Goal: Complete application form: Complete application form

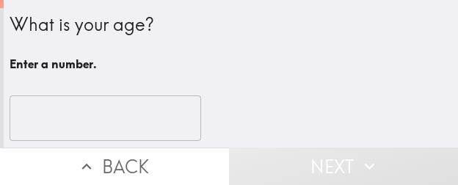
click at [100, 106] on input "number" at bounding box center [105, 117] width 191 height 45
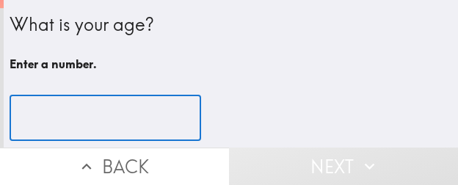
paste input "33"
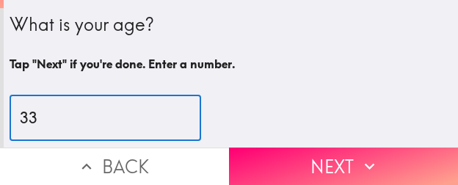
type input "33"
click at [359, 156] on icon "button" at bounding box center [368, 165] width 19 height 19
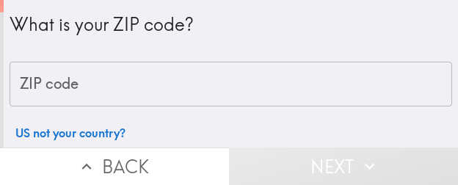
drag, startPoint x: 243, startPoint y: 80, endPoint x: 254, endPoint y: 85, distance: 12.1
click at [242, 80] on input "ZIP code" at bounding box center [231, 84] width 442 height 45
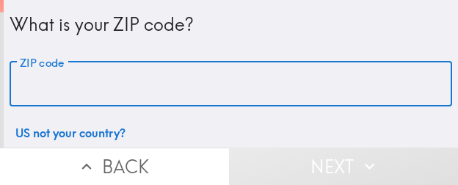
paste input "32835"
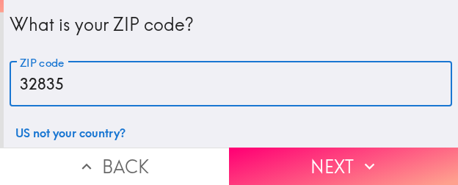
type input "32835"
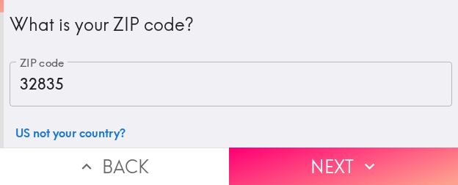
click at [293, 149] on button "Next" at bounding box center [343, 165] width 229 height 37
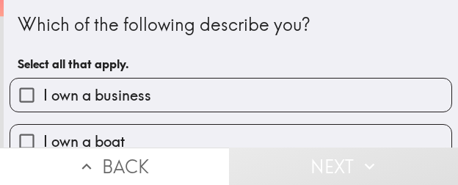
click at [187, 89] on label "I own a business" at bounding box center [230, 94] width 441 height 33
click at [43, 89] on input "I own a business" at bounding box center [26, 94] width 33 height 33
checkbox input "true"
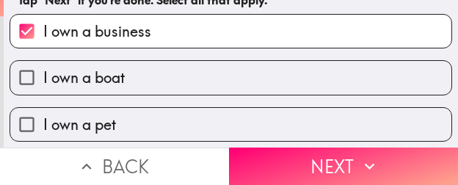
scroll to position [73, 0]
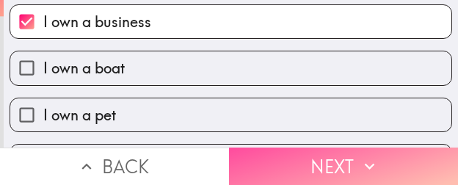
drag, startPoint x: 387, startPoint y: 156, endPoint x: 425, endPoint y: 160, distance: 37.7
click at [387, 156] on button "Next" at bounding box center [343, 165] width 229 height 37
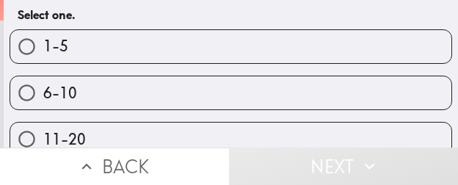
drag, startPoint x: 249, startPoint y: 43, endPoint x: 457, endPoint y: 70, distance: 209.3
click at [251, 45] on label "1-5" at bounding box center [230, 46] width 441 height 33
click at [43, 45] on input "1-5" at bounding box center [26, 46] width 33 height 33
radio input "true"
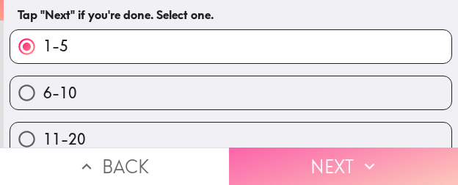
click at [363, 156] on icon "button" at bounding box center [368, 165] width 19 height 19
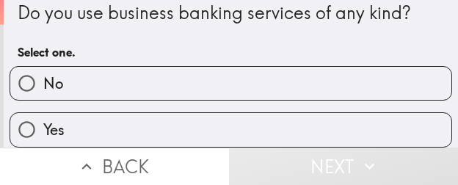
scroll to position [23, 0]
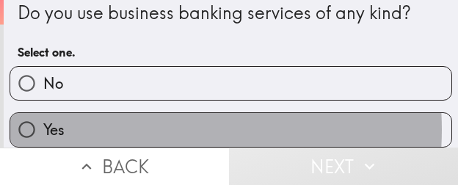
click at [131, 118] on label "Yes" at bounding box center [230, 129] width 441 height 33
click at [43, 118] on input "Yes" at bounding box center [26, 129] width 33 height 33
radio input "true"
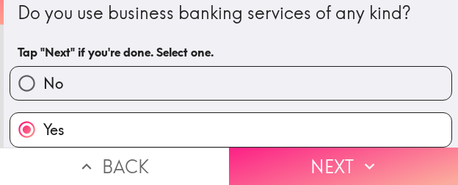
click at [398, 150] on button "Next" at bounding box center [343, 165] width 229 height 37
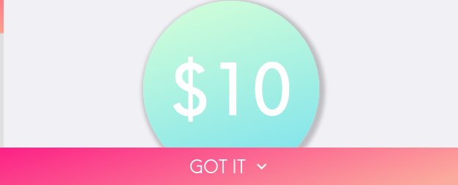
click at [318, 160] on button "Got it" at bounding box center [229, 165] width 458 height 37
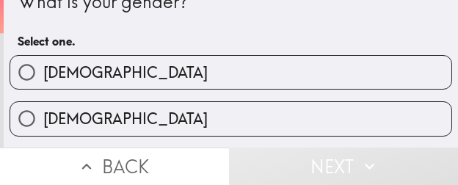
click at [175, 65] on label "[DEMOGRAPHIC_DATA]" at bounding box center [230, 72] width 441 height 33
click at [43, 65] on input "[DEMOGRAPHIC_DATA]" at bounding box center [26, 72] width 33 height 33
radio input "true"
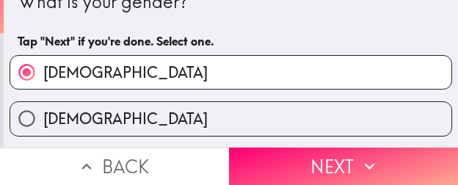
drag, startPoint x: 348, startPoint y: 150, endPoint x: 455, endPoint y: 164, distance: 108.0
click at [348, 150] on button "Next" at bounding box center [343, 165] width 229 height 37
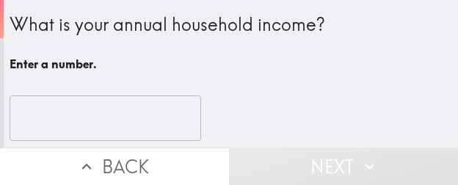
click at [99, 103] on input "number" at bounding box center [105, 117] width 191 height 45
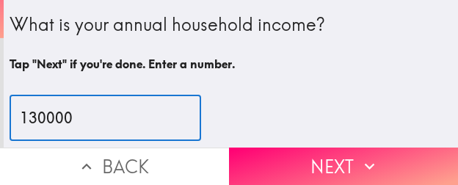
type input "130000"
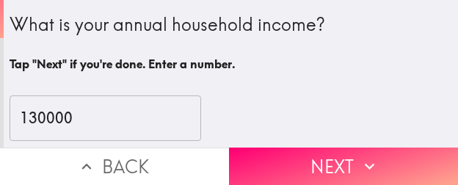
drag, startPoint x: 369, startPoint y: 144, endPoint x: 456, endPoint y: 153, distance: 86.9
click at [369, 147] on button "Next" at bounding box center [343, 165] width 229 height 37
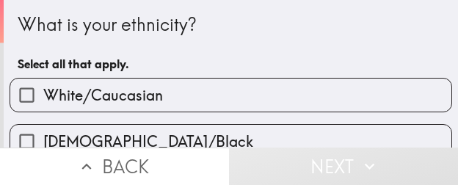
click at [140, 87] on span "White/Caucasian" at bounding box center [103, 95] width 120 height 21
click at [43, 87] on input "White/Caucasian" at bounding box center [26, 94] width 33 height 33
checkbox input "true"
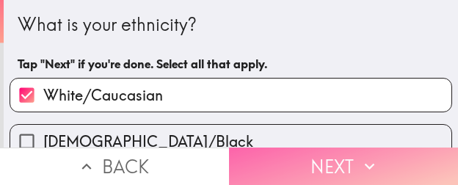
drag, startPoint x: 339, startPoint y: 153, endPoint x: 456, endPoint y: 178, distance: 120.0
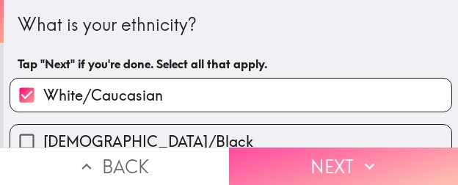
click at [340, 153] on button "Next" at bounding box center [343, 165] width 229 height 37
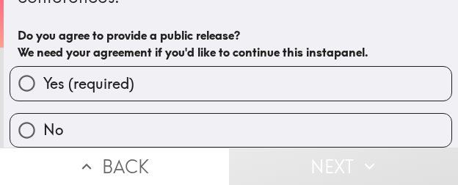
scroll to position [113, 0]
click at [84, 78] on span "Yes (required)" at bounding box center [88, 83] width 91 height 21
click at [43, 78] on input "Yes (required)" at bounding box center [26, 83] width 33 height 33
radio input "true"
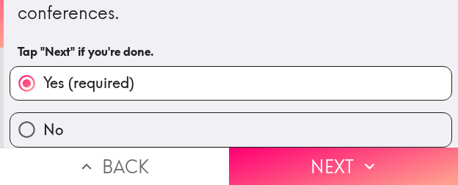
scroll to position [97, 0]
drag, startPoint x: 326, startPoint y: 159, endPoint x: 457, endPoint y: 160, distance: 131.3
click at [326, 159] on button "Next" at bounding box center [343, 165] width 229 height 37
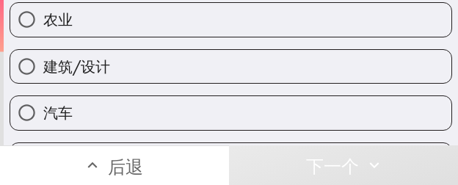
scroll to position [131, 0]
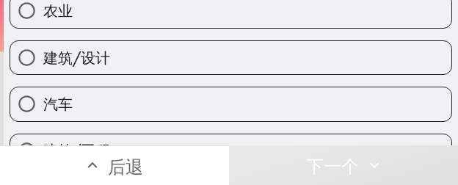
drag, startPoint x: 195, startPoint y: 59, endPoint x: 278, endPoint y: 76, distance: 84.4
click at [195, 59] on label "建筑/设计" at bounding box center [230, 57] width 441 height 33
click at [43, 59] on input "建筑/设计" at bounding box center [26, 57] width 33 height 33
radio input "true"
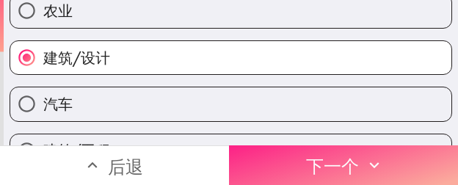
click at [365, 156] on icon "button" at bounding box center [374, 165] width 19 height 19
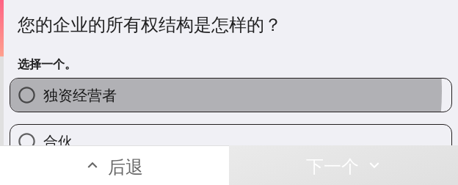
drag, startPoint x: 170, startPoint y: 91, endPoint x: 407, endPoint y: 89, distance: 236.9
click at [175, 92] on label "独资经营者" at bounding box center [230, 94] width 441 height 33
click at [43, 92] on input "独资经营者" at bounding box center [26, 94] width 33 height 33
radio input "true"
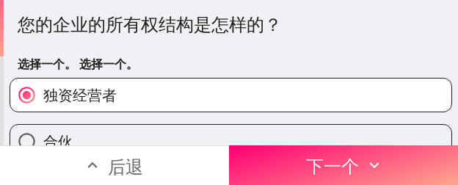
drag, startPoint x: 314, startPoint y: 144, endPoint x: 455, endPoint y: 158, distance: 141.4
click at [314, 156] on font "下一个" at bounding box center [332, 167] width 53 height 22
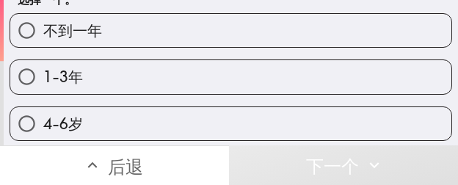
scroll to position [73, 0]
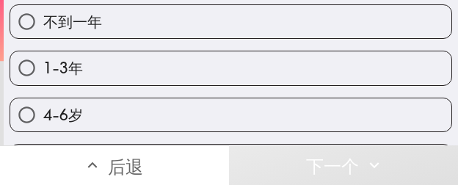
click at [174, 68] on label "1-3年" at bounding box center [230, 67] width 441 height 33
click at [43, 68] on input "1-3年" at bounding box center [26, 67] width 33 height 33
radio input "true"
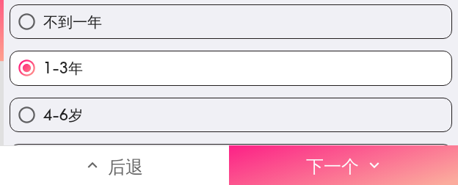
click at [309, 166] on font "下一个" at bounding box center [332, 167] width 53 height 22
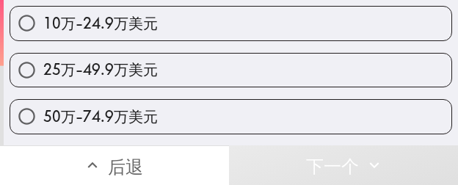
scroll to position [220, 0]
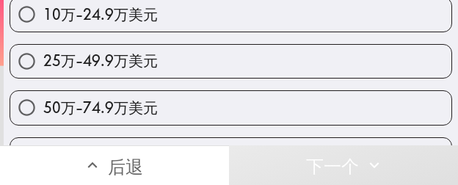
drag, startPoint x: 224, startPoint y: 53, endPoint x: 454, endPoint y: 66, distance: 230.7
click at [223, 53] on label "25万-49.9万美元" at bounding box center [230, 61] width 441 height 33
click at [43, 53] on input "25万-49.9万美元" at bounding box center [26, 61] width 33 height 33
radio input "true"
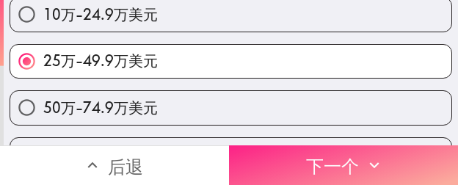
click at [401, 150] on button "下一个" at bounding box center [343, 165] width 229 height 40
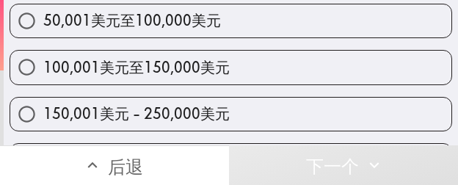
scroll to position [269, 0]
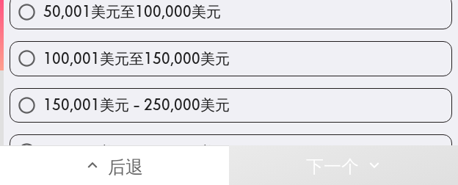
drag, startPoint x: 277, startPoint y: 63, endPoint x: 288, endPoint y: 65, distance: 11.9
click at [277, 62] on label "100,001美元至150,000美元" at bounding box center [230, 58] width 441 height 33
click at [43, 62] on input "100,001美元至150,000美元" at bounding box center [26, 58] width 33 height 33
radio input "true"
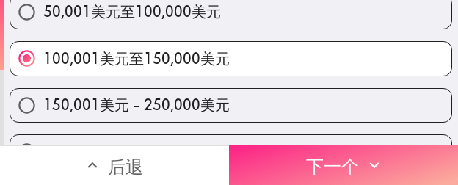
click at [379, 158] on button "下一个" at bounding box center [343, 165] width 229 height 40
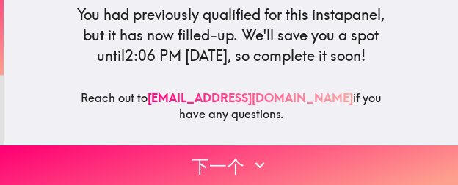
scroll to position [220, 0]
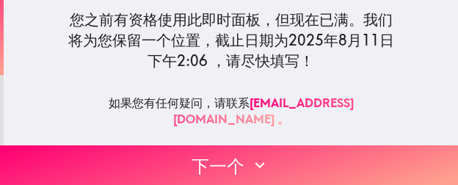
drag, startPoint x: 275, startPoint y: 153, endPoint x: 455, endPoint y: 145, distance: 179.9
click at [276, 152] on button "下一个" at bounding box center [229, 165] width 458 height 40
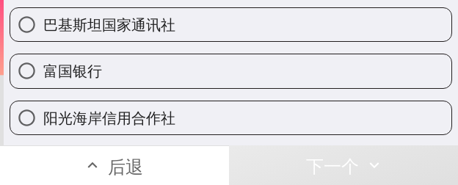
scroll to position [636, 0]
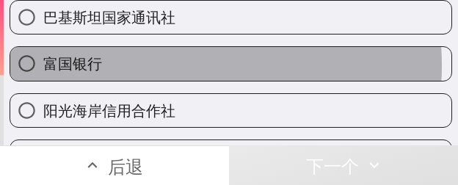
click at [164, 65] on label "富国银行" at bounding box center [230, 63] width 441 height 33
click at [43, 65] on input "富国银行" at bounding box center [26, 63] width 33 height 33
radio input "true"
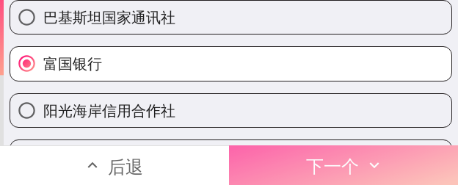
drag, startPoint x: 389, startPoint y: 144, endPoint x: 1, endPoint y: 178, distance: 389.4
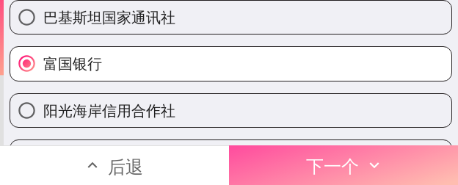
click at [389, 145] on button "下一个" at bounding box center [343, 165] width 229 height 40
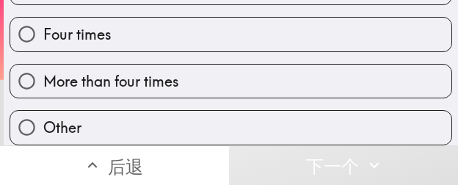
scroll to position [235, 0]
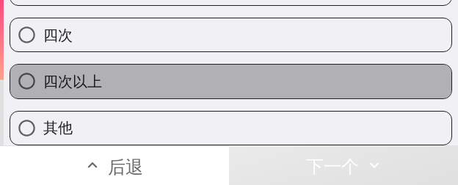
click at [319, 81] on label "四次以上" at bounding box center [230, 81] width 441 height 33
click at [43, 81] on input "四次以上" at bounding box center [26, 81] width 33 height 33
radio input "true"
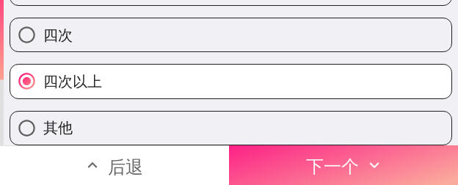
click at [375, 156] on icon "button" at bounding box center [374, 165] width 19 height 19
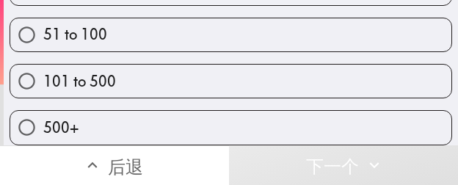
scroll to position [142, 0]
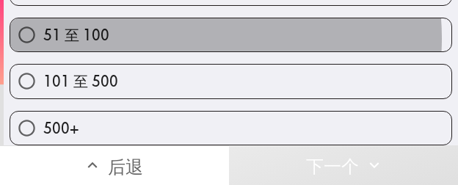
click at [172, 27] on label "51 至 100" at bounding box center [230, 34] width 441 height 33
click at [43, 27] on input "51 至 100" at bounding box center [26, 34] width 33 height 33
radio input "true"
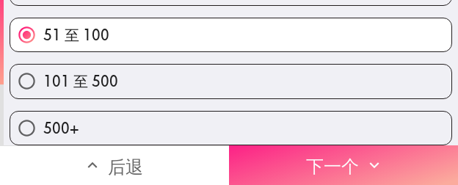
click at [279, 145] on button "下一个" at bounding box center [343, 165] width 229 height 40
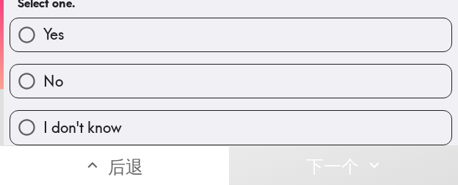
scroll to position [71, 0]
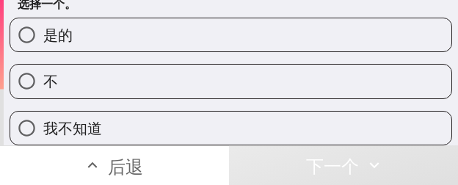
click at [93, 76] on label "不" at bounding box center [230, 81] width 441 height 33
click at [43, 76] on input "不" at bounding box center [26, 81] width 33 height 33
radio input "true"
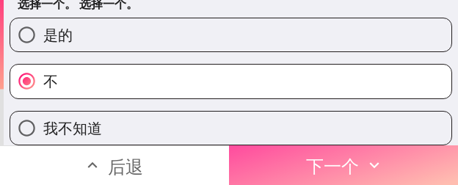
drag, startPoint x: 307, startPoint y: 150, endPoint x: 456, endPoint y: 161, distance: 148.6
click at [311, 156] on font "下一个" at bounding box center [332, 167] width 53 height 22
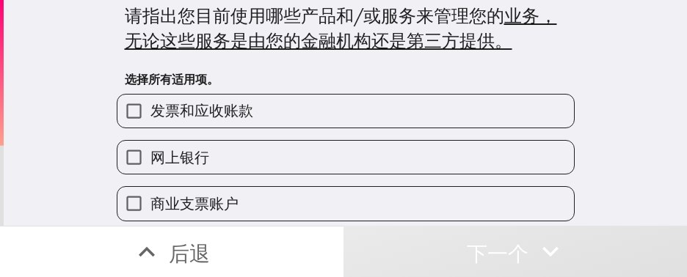
scroll to position [9, 0]
click at [312, 112] on label "发票和应收账款" at bounding box center [345, 111] width 456 height 33
click at [150, 112] on input "发票和应收账款" at bounding box center [133, 111] width 33 height 33
checkbox input "true"
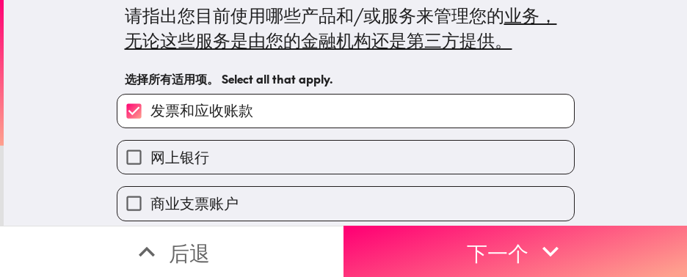
click at [285, 150] on label "网上银行" at bounding box center [345, 157] width 456 height 33
click at [150, 150] on input "网上银行" at bounding box center [133, 157] width 33 height 33
checkbox input "true"
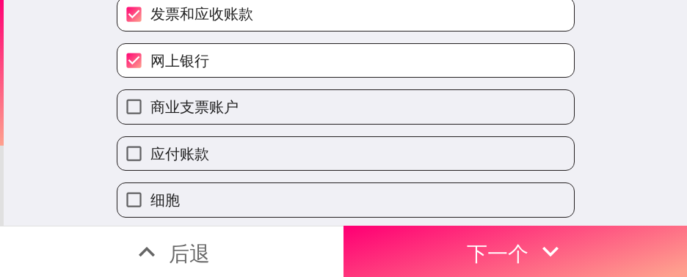
scroll to position [119, 0]
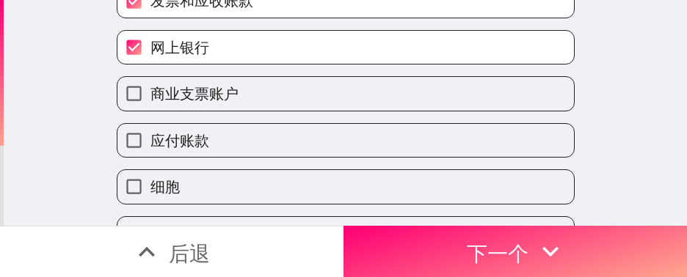
click at [240, 144] on label "应付账款" at bounding box center [345, 140] width 456 height 33
click at [150, 144] on input "应付账款" at bounding box center [133, 140] width 33 height 33
checkbox input "true"
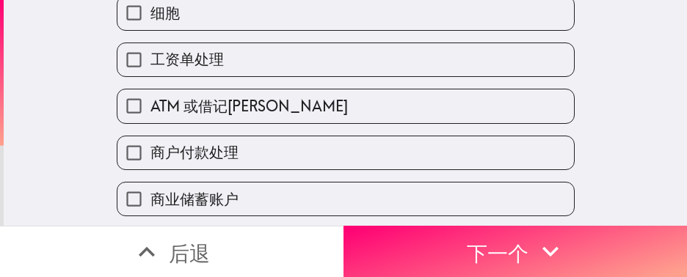
scroll to position [339, 0]
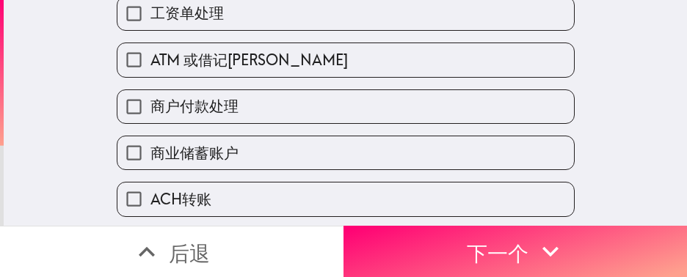
click at [267, 57] on label "ATM 或借记[PERSON_NAME]" at bounding box center [345, 59] width 456 height 33
click at [150, 57] on input "ATM 或借记[PERSON_NAME]" at bounding box center [133, 59] width 33 height 33
checkbox input "true"
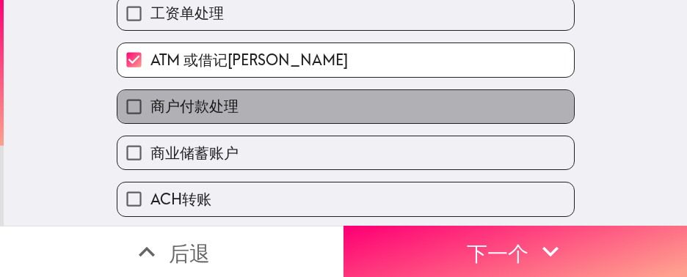
click at [229, 115] on label "商户付款处理" at bounding box center [345, 106] width 456 height 33
click at [150, 115] on input "商户付款处理" at bounding box center [133, 106] width 33 height 33
checkbox input "true"
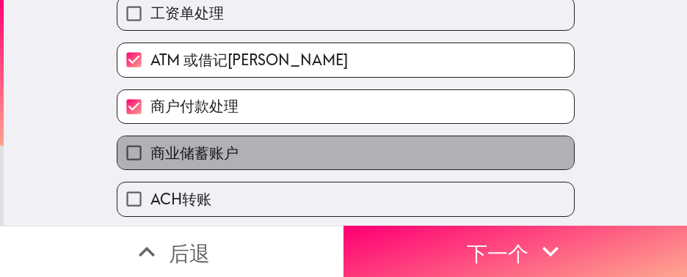
click at [230, 154] on label "商业储蓄账户" at bounding box center [345, 152] width 456 height 33
click at [150, 154] on input "商业储蓄账户" at bounding box center [133, 152] width 33 height 33
checkbox input "true"
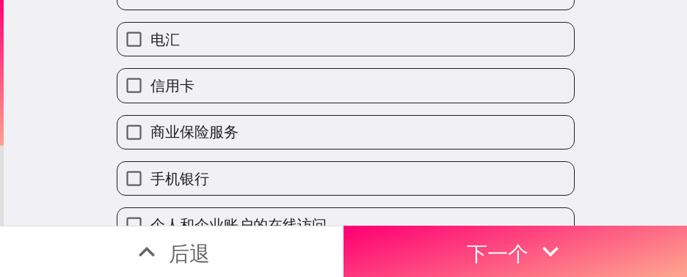
scroll to position [559, 0]
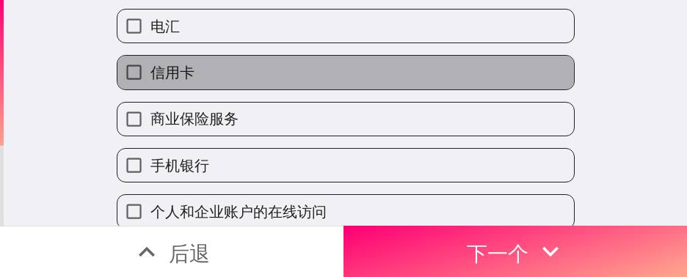
drag, startPoint x: 232, startPoint y: 84, endPoint x: 345, endPoint y: 169, distance: 142.0
click at [232, 84] on label "信用卡" at bounding box center [345, 72] width 456 height 33
click at [150, 84] on input "信用卡" at bounding box center [133, 72] width 33 height 33
checkbox input "true"
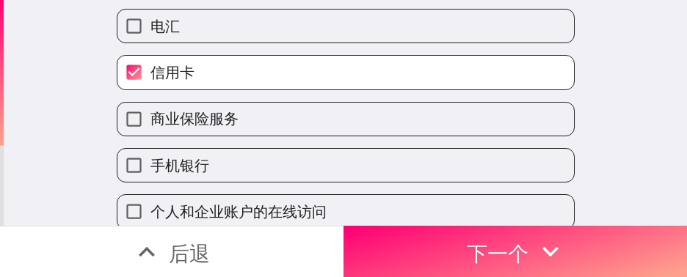
drag, startPoint x: 383, startPoint y: 227, endPoint x: 0, endPoint y: 178, distance: 386.0
click at [383, 184] on button "下一个" at bounding box center [514, 251] width 343 height 51
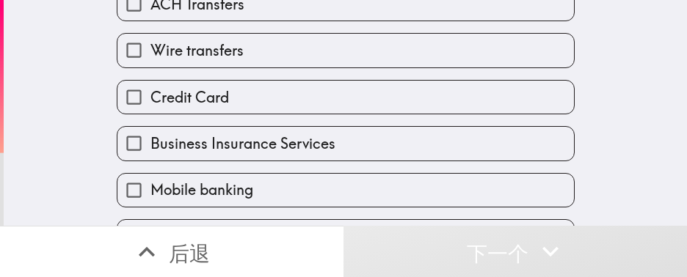
scroll to position [533, 0]
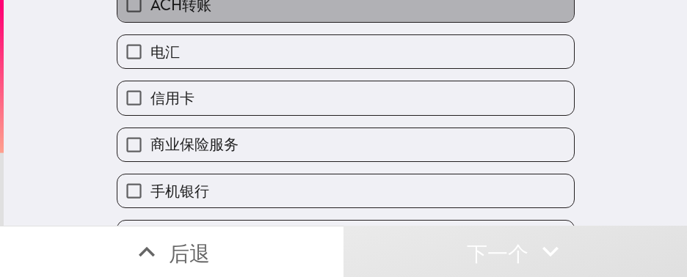
drag, startPoint x: 246, startPoint y: 0, endPoint x: 286, endPoint y: 45, distance: 59.8
click at [247, 2] on label "ACH转账" at bounding box center [345, 4] width 456 height 33
click at [150, 2] on input "ACH转账" at bounding box center [133, 4] width 33 height 33
checkbox input "true"
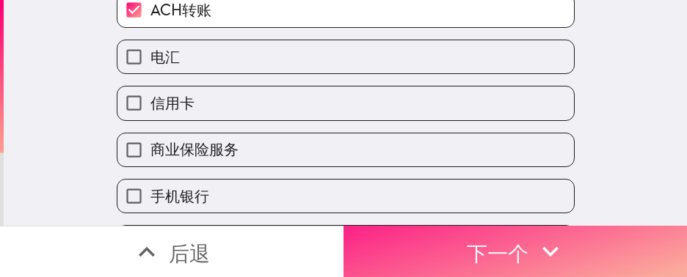
click at [428, 184] on button "下一个" at bounding box center [514, 251] width 343 height 51
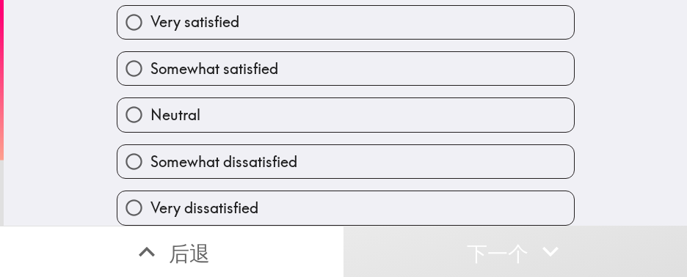
scroll to position [93, 0]
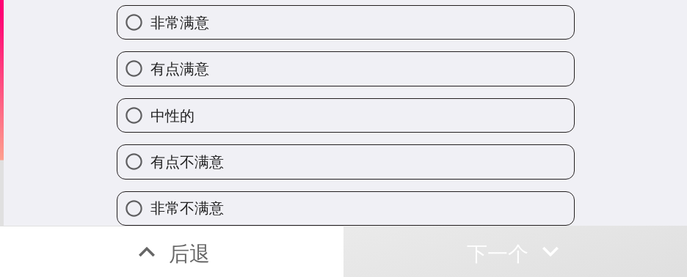
drag, startPoint x: 362, startPoint y: 55, endPoint x: 469, endPoint y: 58, distance: 107.9
click at [362, 54] on label "有点满意" at bounding box center [345, 68] width 456 height 33
click at [150, 54] on input "有点满意" at bounding box center [133, 68] width 33 height 33
radio input "true"
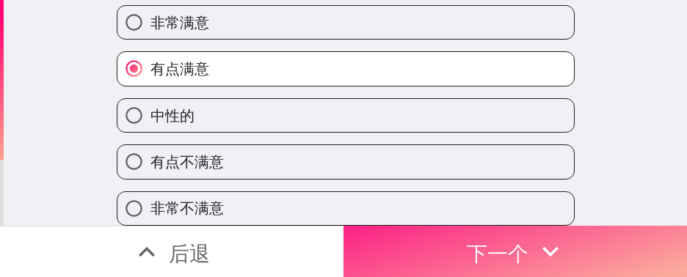
click at [457, 184] on font "下一个" at bounding box center [498, 252] width 62 height 39
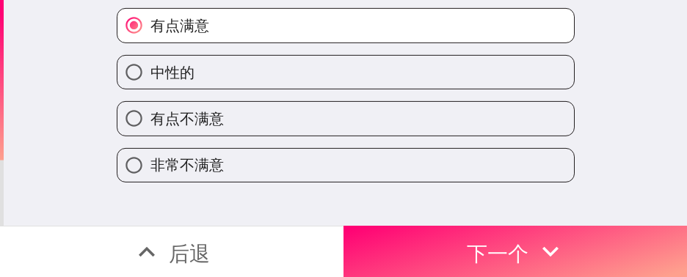
scroll to position [0, 0]
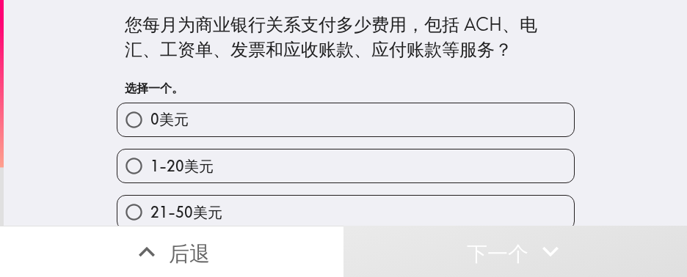
click at [211, 150] on label "1-20美元" at bounding box center [345, 166] width 456 height 33
click at [150, 150] on input "1-20美元" at bounding box center [133, 166] width 33 height 33
radio input "true"
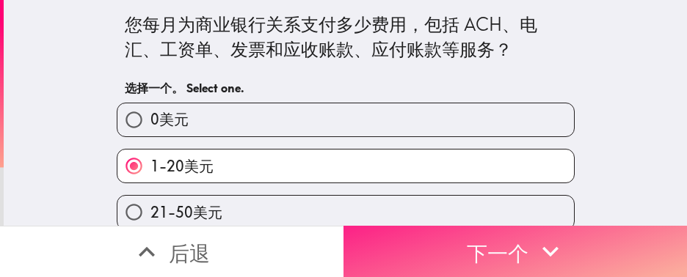
click at [457, 184] on font "下一个" at bounding box center [498, 254] width 62 height 26
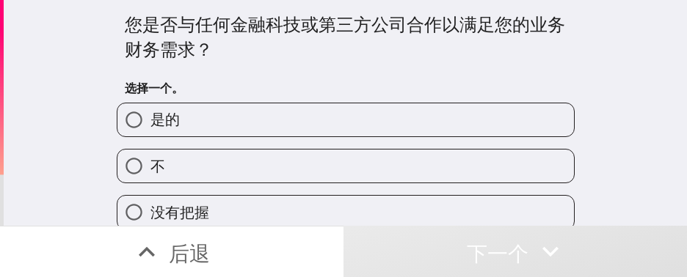
drag, startPoint x: 241, startPoint y: 156, endPoint x: 7, endPoint y: 161, distance: 234.0
click at [241, 155] on label "不" at bounding box center [345, 166] width 456 height 33
click at [150, 155] on input "不" at bounding box center [133, 166] width 33 height 33
radio input "true"
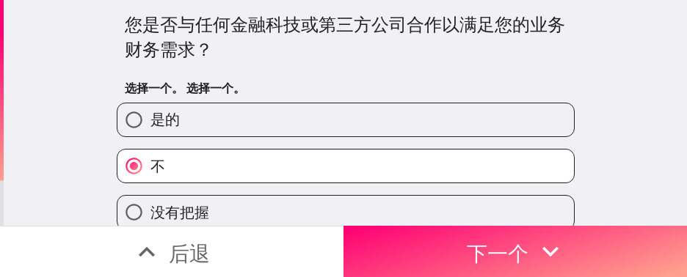
drag, startPoint x: 476, startPoint y: 227, endPoint x: 681, endPoint y: 235, distance: 204.8
click at [457, 184] on font "下一个" at bounding box center [498, 254] width 62 height 26
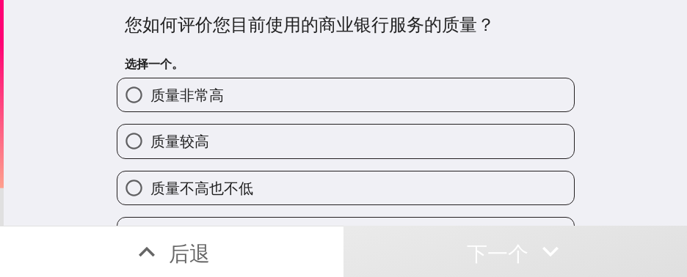
click at [302, 133] on label "质量较高" at bounding box center [345, 141] width 456 height 33
click at [150, 133] on input "质量较高" at bounding box center [133, 141] width 33 height 33
radio input "true"
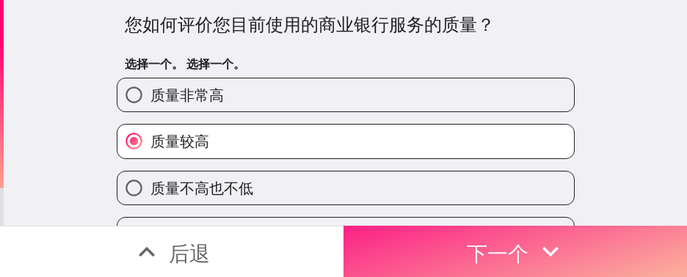
click at [457, 184] on button "下一个" at bounding box center [514, 251] width 343 height 51
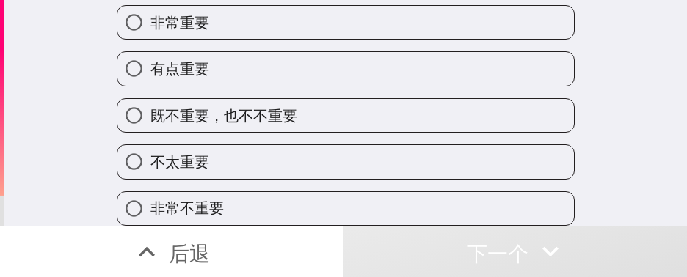
scroll to position [93, 0]
drag, startPoint x: 260, startPoint y: 102, endPoint x: 683, endPoint y: 143, distance: 425.2
click at [260, 106] on font "既不重要，也不不重要" at bounding box center [223, 115] width 147 height 18
click at [150, 101] on input "既不重要，也不不重要" at bounding box center [133, 115] width 33 height 33
radio input "true"
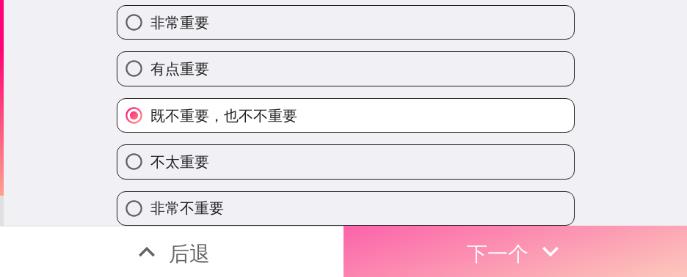
drag, startPoint x: 509, startPoint y: 242, endPoint x: 652, endPoint y: 251, distance: 143.3
click at [457, 184] on font "下一个" at bounding box center [498, 254] width 62 height 26
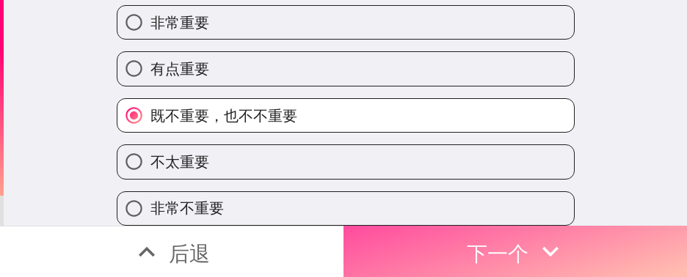
scroll to position [0, 0]
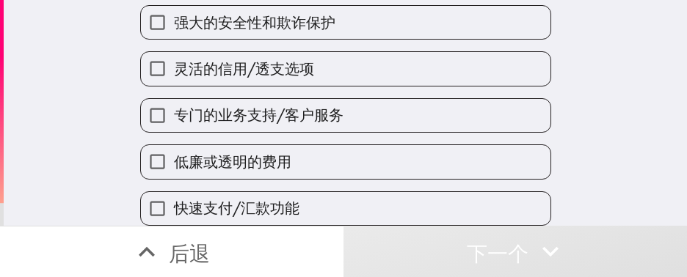
drag, startPoint x: 285, startPoint y: 189, endPoint x: 293, endPoint y: 185, distance: 9.8
click at [285, 184] on label "快速支付/汇款功能" at bounding box center [345, 208] width 409 height 33
click at [174, 184] on input "快速支付/汇款功能" at bounding box center [157, 208] width 33 height 33
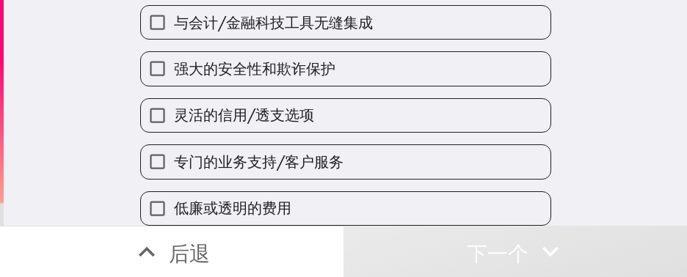
click at [295, 153] on font "专门的业务支持/客户服务" at bounding box center [258, 162] width 169 height 18
click at [174, 145] on input "专门的业务支持/客户服务" at bounding box center [157, 161] width 33 height 33
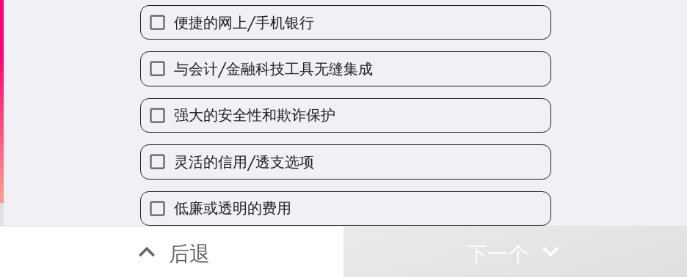
click at [315, 133] on div "灵活的信用/透支选项" at bounding box center [339, 156] width 422 height 46
click at [326, 145] on label "灵活的信用/透支选项" at bounding box center [345, 161] width 409 height 33
click at [174, 145] on input "灵活的信用/透支选项" at bounding box center [157, 161] width 33 height 33
drag, startPoint x: 340, startPoint y: 139, endPoint x: 357, endPoint y: 132, distance: 18.8
click at [341, 132] on label "强大的安全性和欺诈保护" at bounding box center [345, 115] width 409 height 33
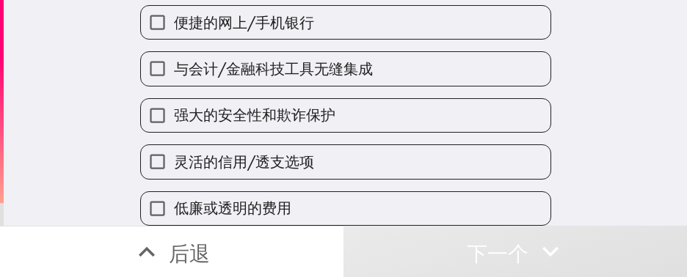
click at [174, 132] on input "强大的安全性和欺诈保护" at bounding box center [157, 115] width 33 height 33
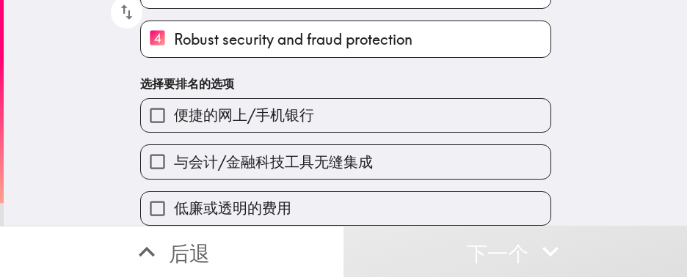
drag, startPoint x: 359, startPoint y: 126, endPoint x: 352, endPoint y: 124, distance: 7.7
click at [361, 145] on label "与会计/金融科技工具无缝集成" at bounding box center [345, 161] width 409 height 33
click at [174, 145] on input "与会计/金融科技工具无缝集成" at bounding box center [157, 161] width 33 height 33
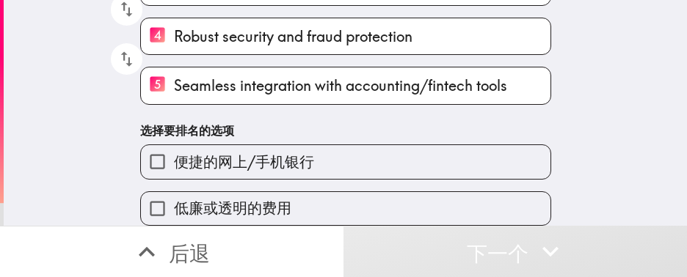
drag, startPoint x: 350, startPoint y: 152, endPoint x: 370, endPoint y: 150, distance: 20.6
click at [350, 150] on label "便捷的网上/手机银行" at bounding box center [345, 161] width 409 height 33
click at [174, 150] on input "便捷的网上/手机银行" at bounding box center [157, 161] width 33 height 33
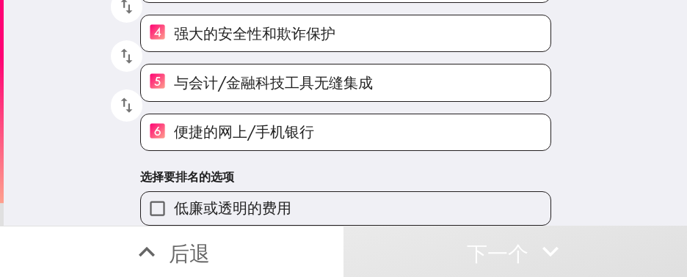
click at [406, 184] on div "低廉或透明的费用" at bounding box center [345, 208] width 411 height 34
click at [408, 184] on label "低廉或透明的费用" at bounding box center [345, 208] width 409 height 33
click at [174, 184] on input "低廉或透明的费用" at bounding box center [157, 208] width 33 height 33
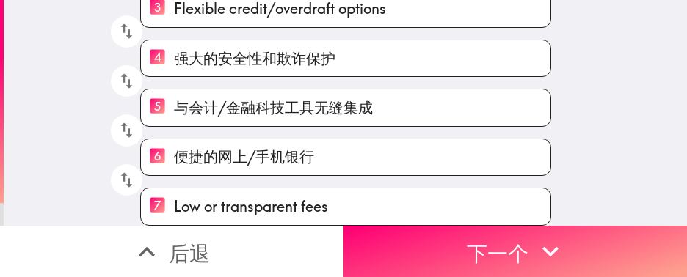
scroll to position [235, 0]
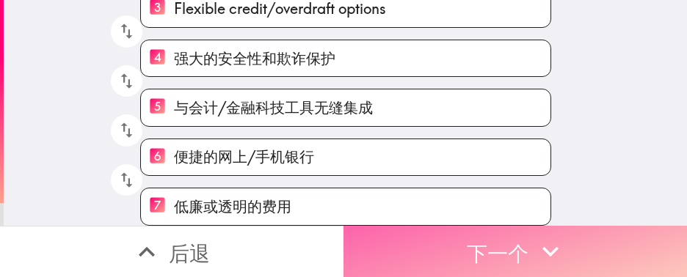
click at [457, 184] on button "下一个" at bounding box center [514, 251] width 343 height 51
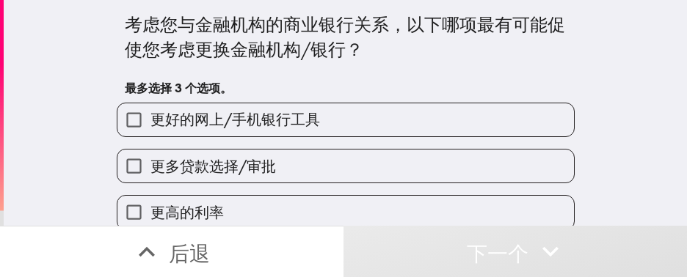
click at [296, 123] on font "更好的网上/手机银行工具" at bounding box center [234, 119] width 169 height 18
click at [150, 123] on input "更好的网上/手机银行工具" at bounding box center [133, 119] width 33 height 33
checkbox input "true"
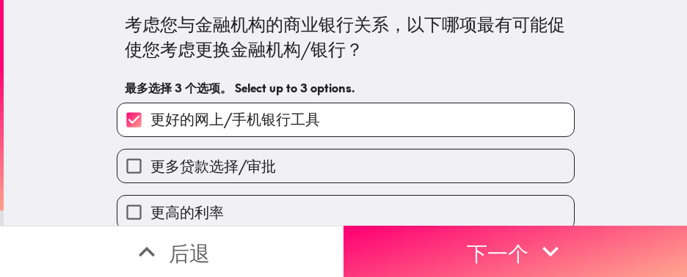
click at [288, 157] on label "更多贷款选择/审批" at bounding box center [345, 166] width 456 height 33
click at [150, 157] on input "更多贷款选择/审批" at bounding box center [133, 166] width 33 height 33
checkbox input "true"
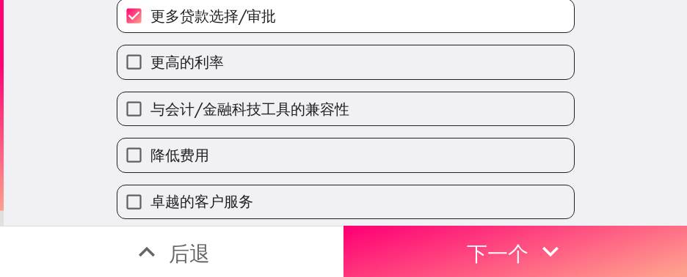
scroll to position [220, 0]
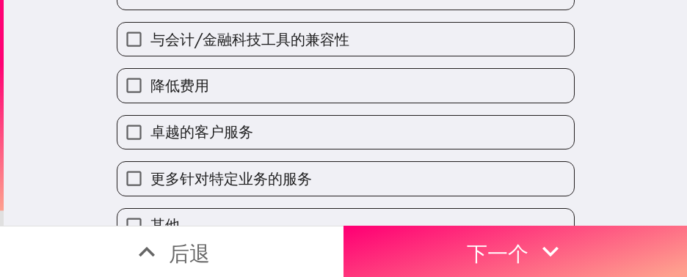
click at [341, 102] on label "降低费用" at bounding box center [345, 85] width 456 height 33
click at [150, 102] on input "降低费用" at bounding box center [133, 85] width 33 height 33
checkbox input "true"
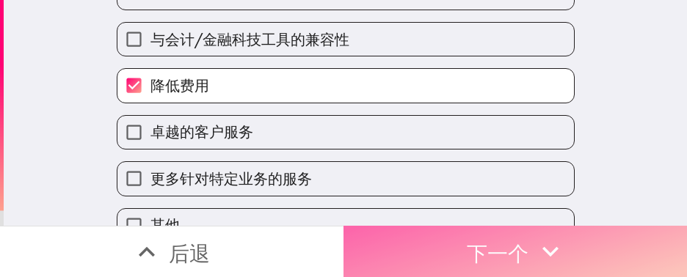
click at [436, 184] on button "下一个" at bounding box center [514, 251] width 343 height 51
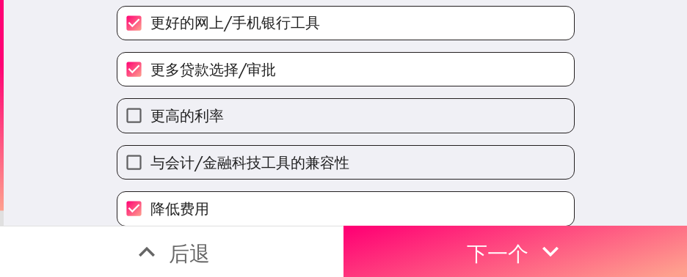
scroll to position [110, 0]
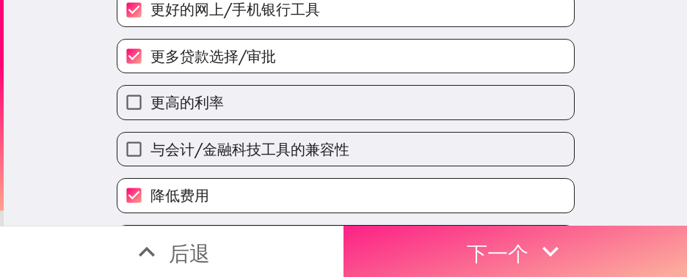
drag, startPoint x: 422, startPoint y: 232, endPoint x: 566, endPoint y: 223, distance: 144.0
click at [422, 232] on button "下一个" at bounding box center [514, 251] width 343 height 51
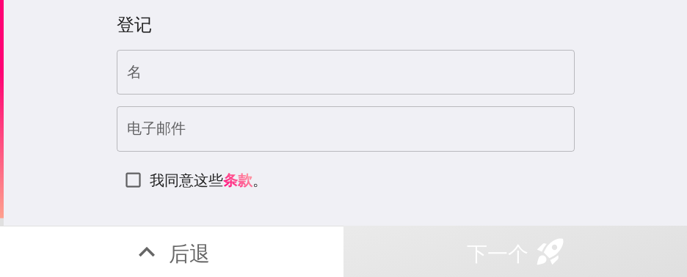
click at [304, 78] on input "名" at bounding box center [346, 72] width 458 height 45
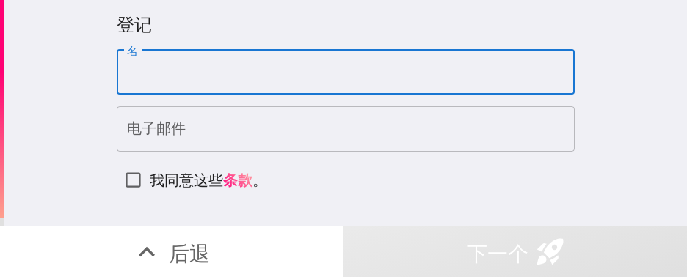
paste input "Joshua"
type input "Joshua"
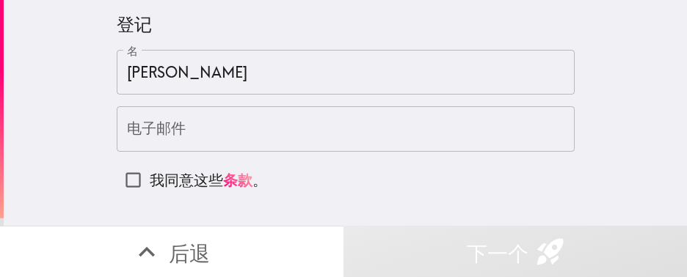
click at [238, 130] on input "电子邮件" at bounding box center [346, 128] width 458 height 45
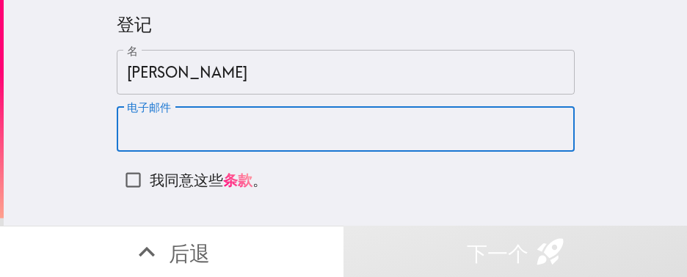
paste input "joshuaanananbn@gmail.com"
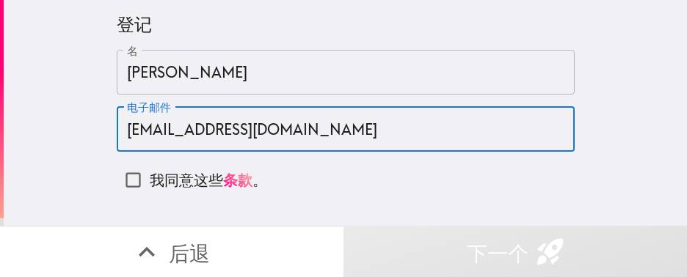
type input "joshuaanananbn@gmail.com"
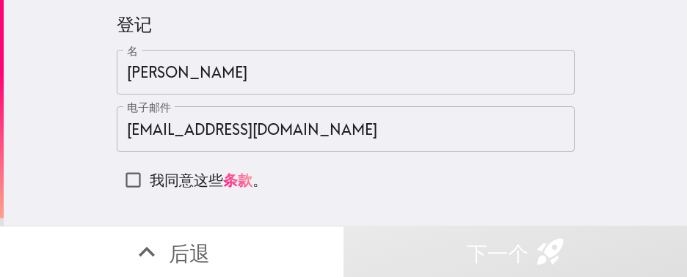
drag, startPoint x: 161, startPoint y: 176, endPoint x: 186, endPoint y: 183, distance: 26.0
click at [161, 176] on font "我同意这些" at bounding box center [186, 180] width 73 height 18
click at [150, 176] on input "我同意这些 条款 。" at bounding box center [133, 180] width 33 height 33
checkbox input "true"
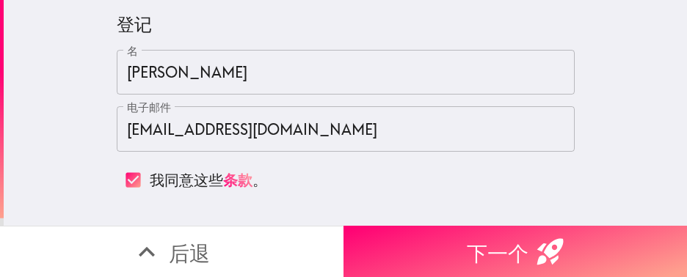
click at [517, 241] on font "下一个" at bounding box center [498, 254] width 62 height 26
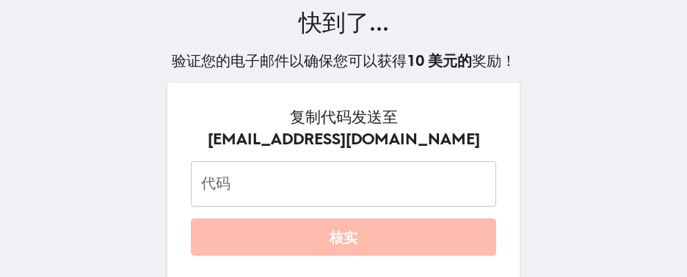
scroll to position [110, 0]
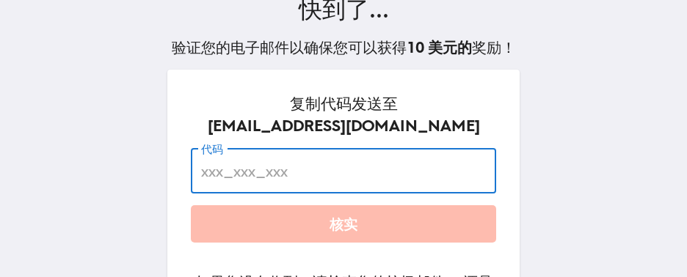
click at [352, 152] on input "代码" at bounding box center [343, 170] width 305 height 45
paste input "8Hu_2TG_36m"
type input "8Hu_2TG_36m"
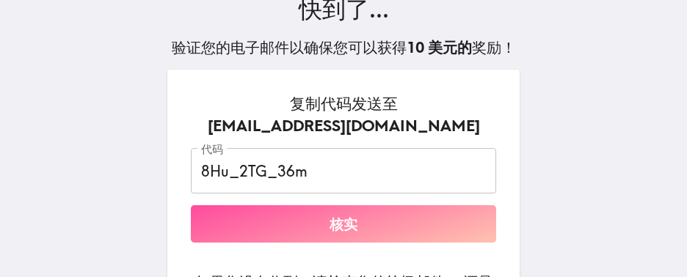
click at [372, 224] on button "核实" at bounding box center [343, 223] width 305 height 37
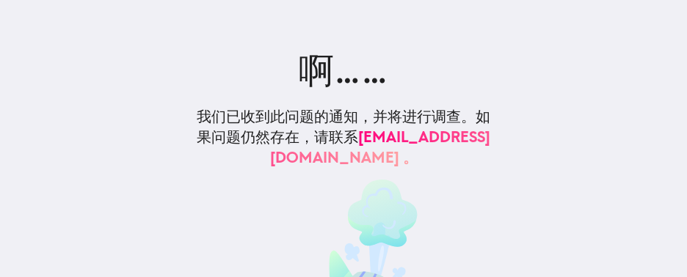
scroll to position [0, 0]
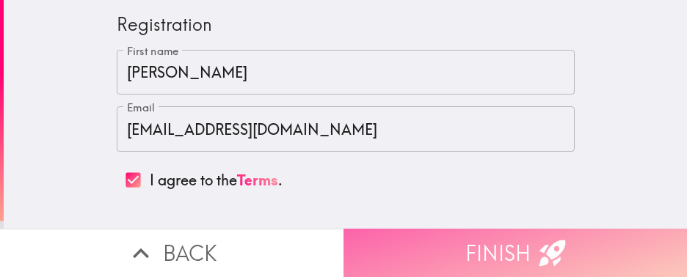
click at [409, 231] on button "Finish" at bounding box center [514, 253] width 343 height 48
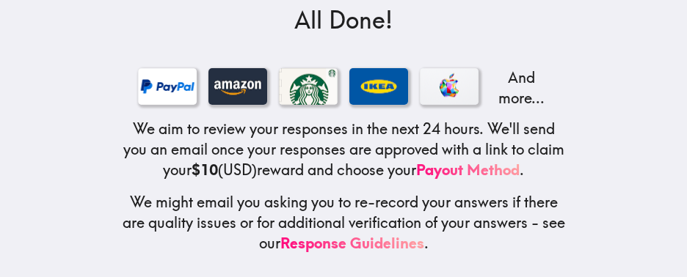
scroll to position [293, 0]
click at [573, 112] on main "$10 All Done! And more... We aim to review your responses in the next 24 hours.…" at bounding box center [343, 138] width 687 height 277
